Goal: Task Accomplishment & Management: Complete application form

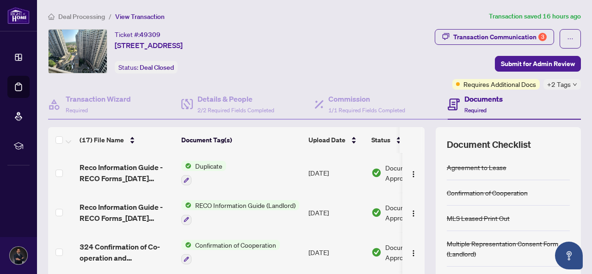
scroll to position [112, 0]
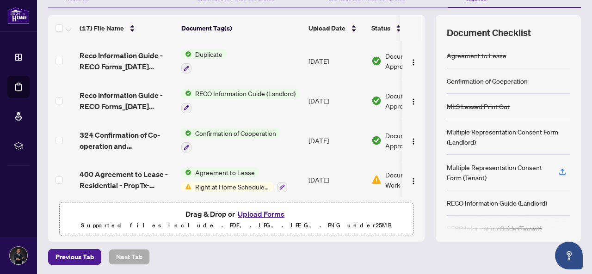
click at [261, 214] on button "Upload Forms" at bounding box center [261, 214] width 52 height 12
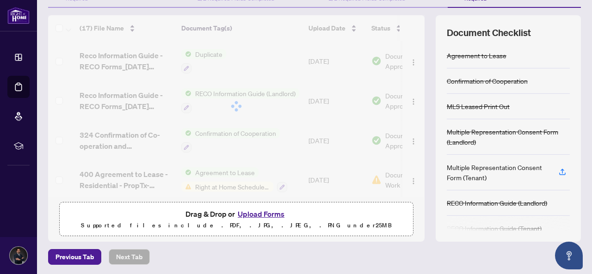
click at [248, 213] on button "Upload Forms" at bounding box center [261, 214] width 52 height 12
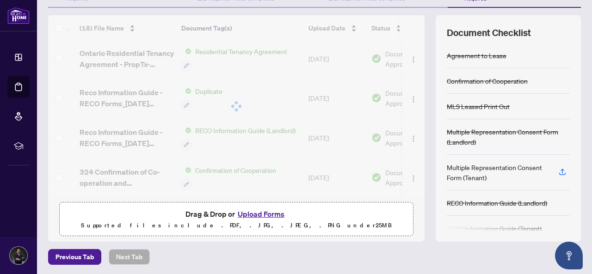
click at [252, 214] on button "Upload Forms" at bounding box center [261, 214] width 52 height 12
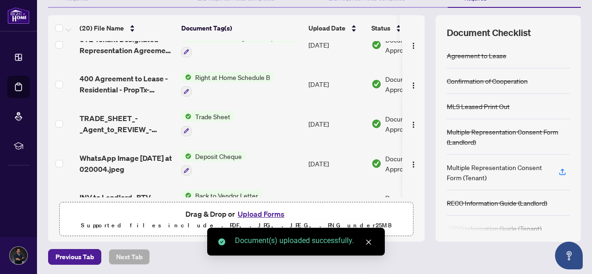
scroll to position [0, 0]
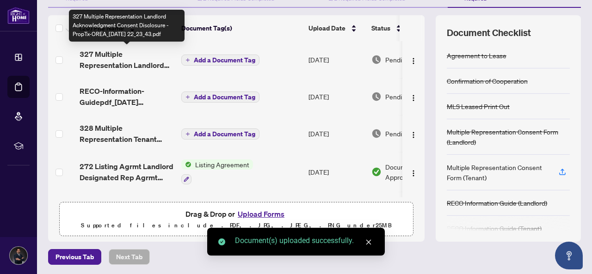
click at [115, 56] on span "327 Multiple Representation Landlord Acknowledgment Consent Disclosure - PropTx…" at bounding box center [127, 60] width 94 height 22
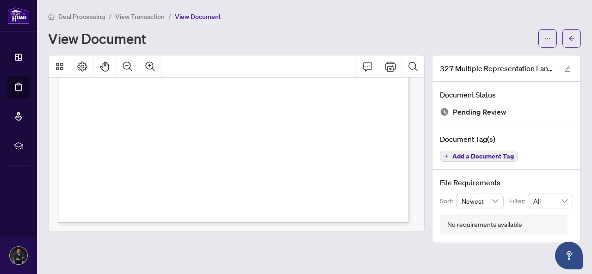
scroll to position [325, 0]
click at [568, 37] on icon "arrow-left" at bounding box center [571, 38] width 6 height 6
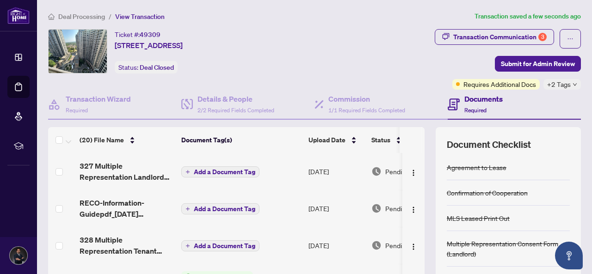
click at [111, 200] on span "RECO-Information-Guidepdf_[DATE] 19_16_11.pdf" at bounding box center [127, 209] width 94 height 22
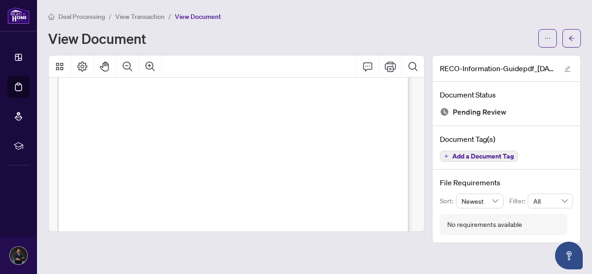
scroll to position [5725, 0]
click at [576, 37] on button "button" at bounding box center [571, 38] width 19 height 19
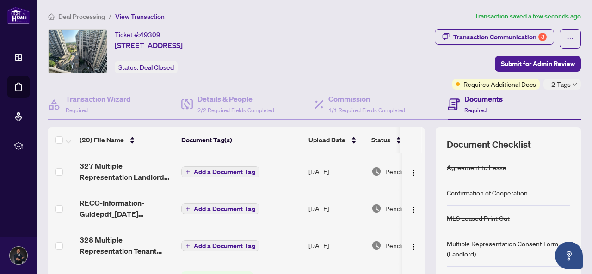
click at [106, 236] on span "328 Multiple Representation Tenant Acknowledgment Consent Disclosure - PropTx-O…" at bounding box center [127, 246] width 94 height 22
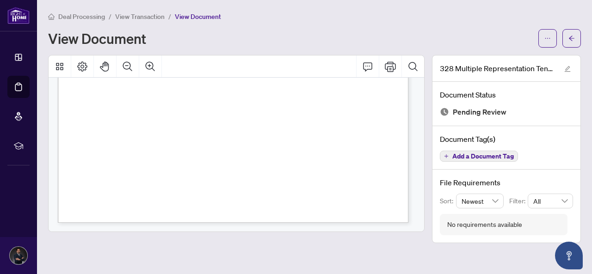
scroll to position [325, 0]
click at [571, 34] on span "button" at bounding box center [571, 38] width 6 height 15
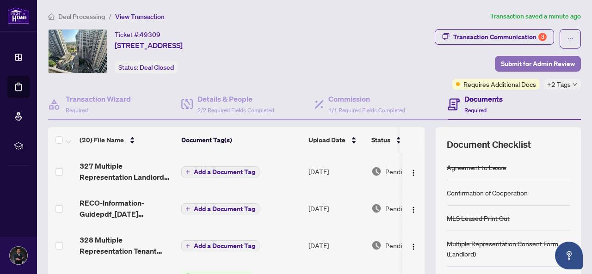
click at [525, 62] on span "Submit for Admin Review" at bounding box center [538, 63] width 74 height 15
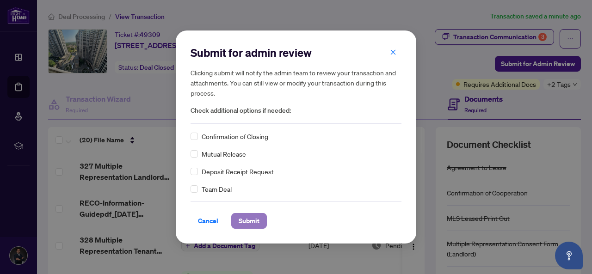
click at [253, 220] on span "Submit" at bounding box center [249, 221] width 21 height 15
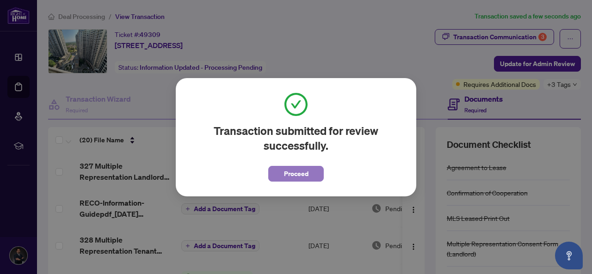
click at [290, 173] on span "Proceed" at bounding box center [296, 174] width 25 height 15
